Goal: Check status: Check status

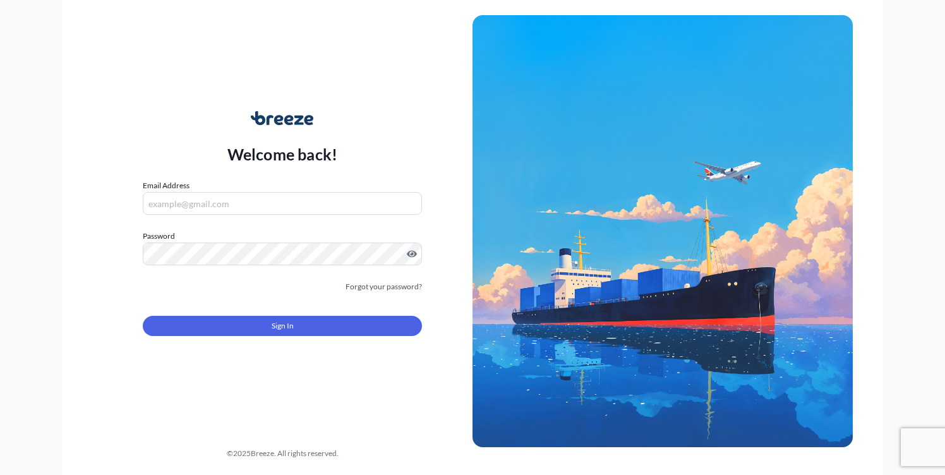
click at [240, 208] on input "Email Address" at bounding box center [282, 203] width 279 height 23
click at [234, 207] on input "Email Address" at bounding box center [282, 203] width 279 height 23
type input "[PERSON_NAME][EMAIL_ADDRESS][DOMAIN_NAME]"
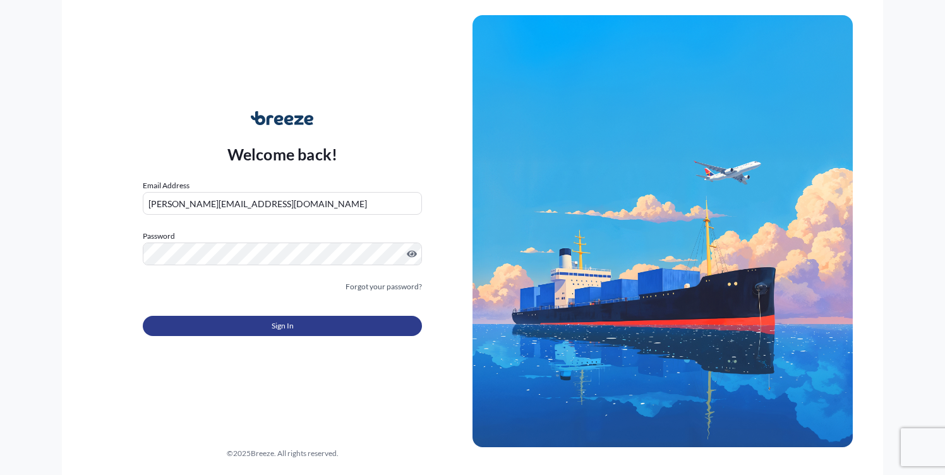
click at [294, 330] on button "Sign In" at bounding box center [282, 326] width 279 height 20
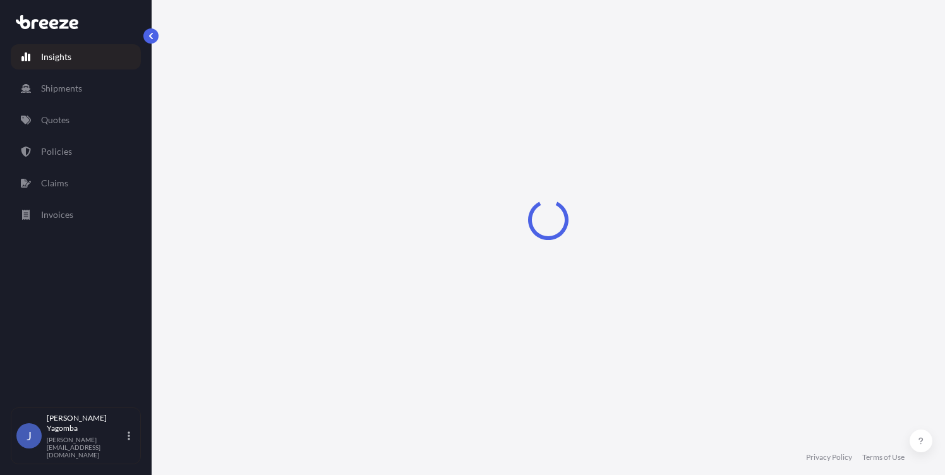
select select "2025"
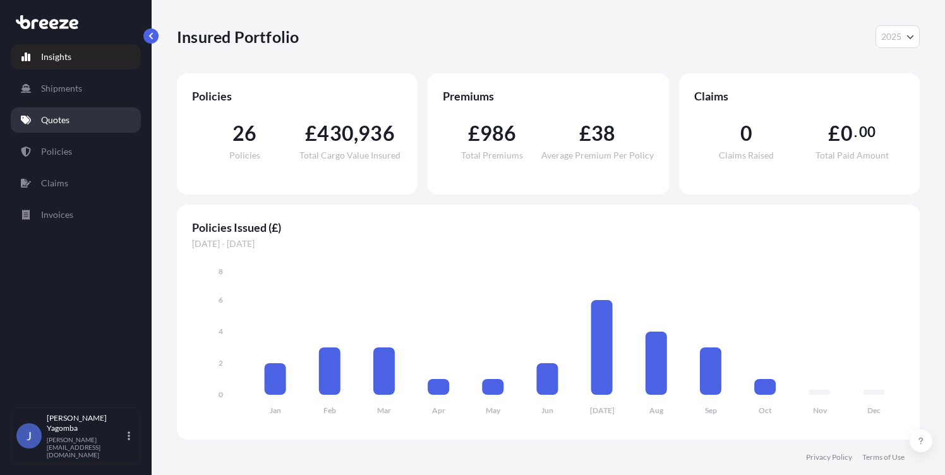
click at [61, 121] on p "Quotes" at bounding box center [55, 120] width 28 height 13
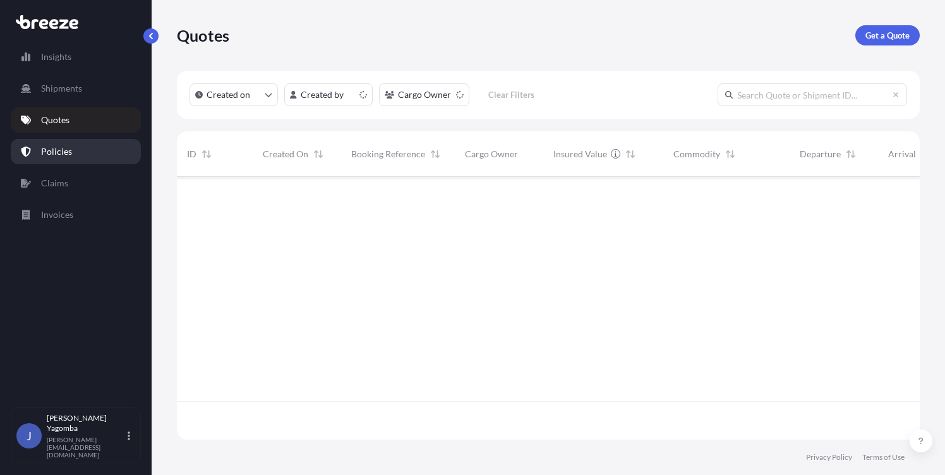
click at [60, 151] on p "Policies" at bounding box center [56, 151] width 31 height 13
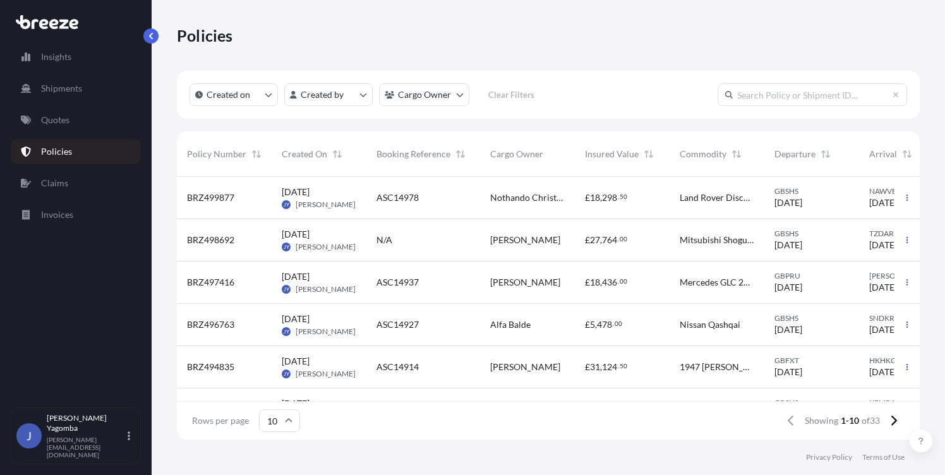
scroll to position [3, 0]
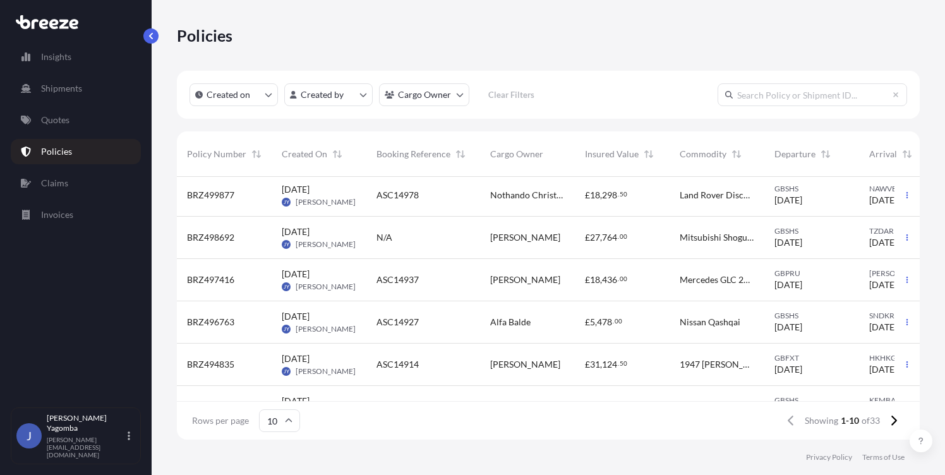
click at [743, 282] on span "Mercedes GLC 220 D" at bounding box center [716, 279] width 75 height 13
